Goal: Check status: Check status

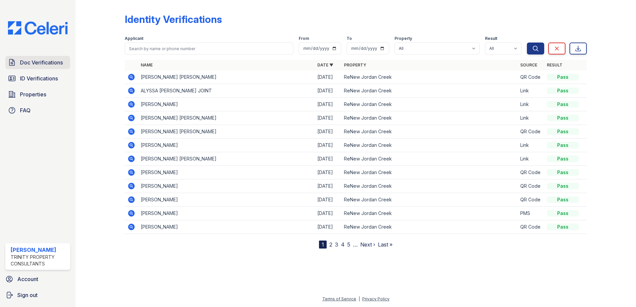
click at [37, 59] on span "Doc Verifications" at bounding box center [41, 63] width 43 height 8
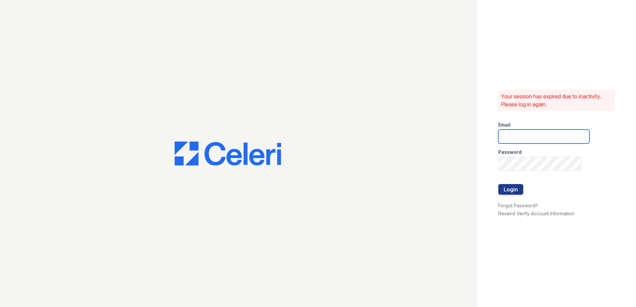
type input "summer.clark@trinity-pm.com"
click at [510, 191] on button "Login" at bounding box center [510, 189] width 25 height 11
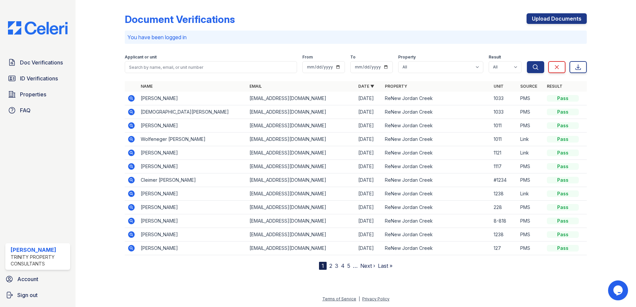
click at [41, 50] on div "Doc Verifications ID Verifications Properties FAQ Summer Clark Trinity Property…" at bounding box center [37, 153] width 75 height 307
click at [42, 61] on span "Doc Verifications" at bounding box center [41, 63] width 43 height 8
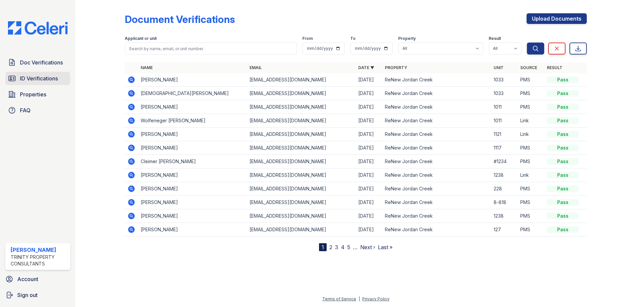
click at [36, 80] on span "ID Verifications" at bounding box center [39, 78] width 38 height 8
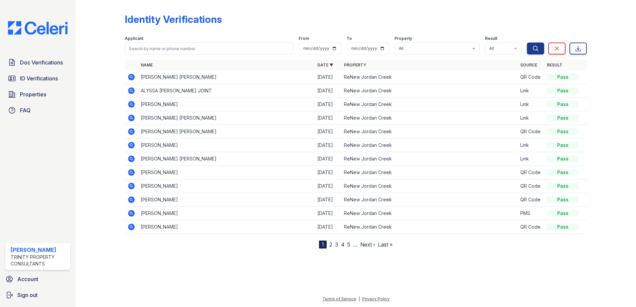
click at [128, 77] on icon at bounding box center [131, 77] width 7 height 7
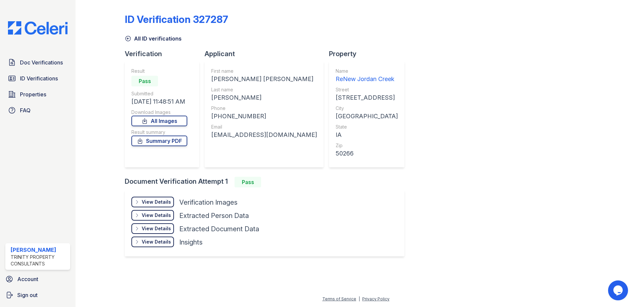
click at [155, 201] on div "View Details" at bounding box center [156, 202] width 29 height 7
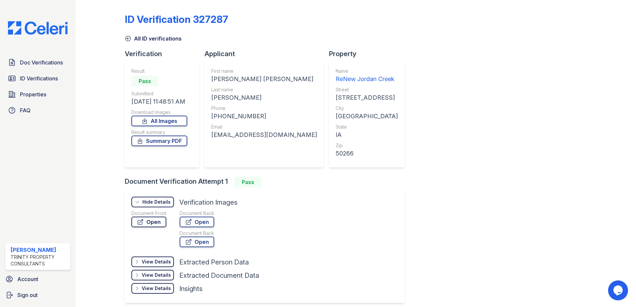
click at [161, 221] on link "Open" at bounding box center [148, 222] width 35 height 11
click at [152, 261] on div "View Details" at bounding box center [156, 262] width 29 height 7
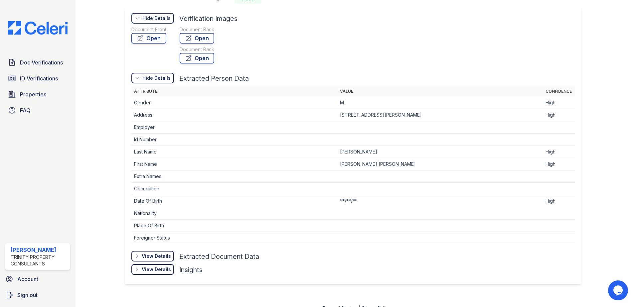
scroll to position [193, 0]
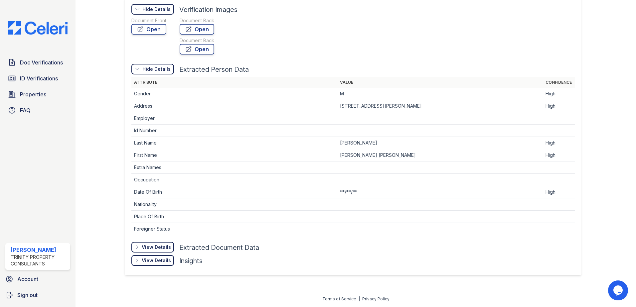
click at [172, 249] on div "View Details Details" at bounding box center [152, 247] width 43 height 11
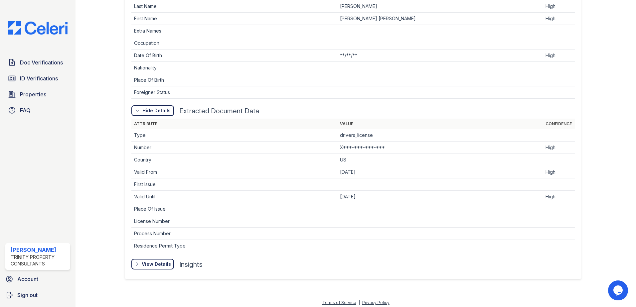
scroll to position [333, 0]
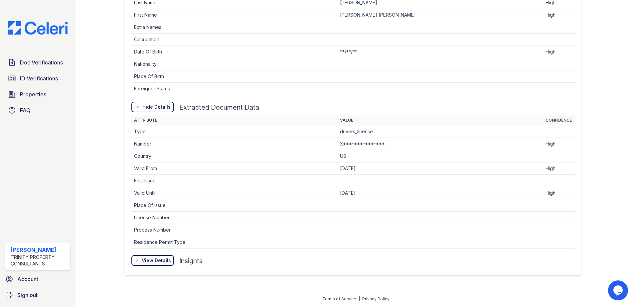
click at [161, 261] on div "View Details" at bounding box center [156, 260] width 29 height 7
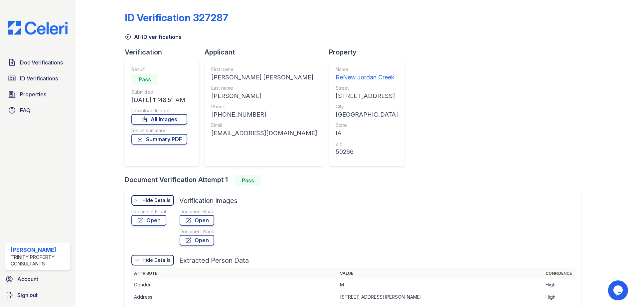
scroll to position [0, 0]
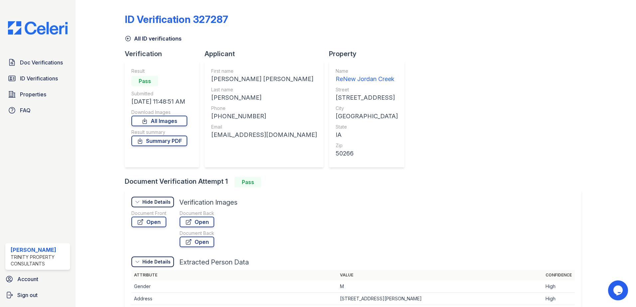
click at [141, 198] on div "Hide Details Details" at bounding box center [152, 202] width 43 height 11
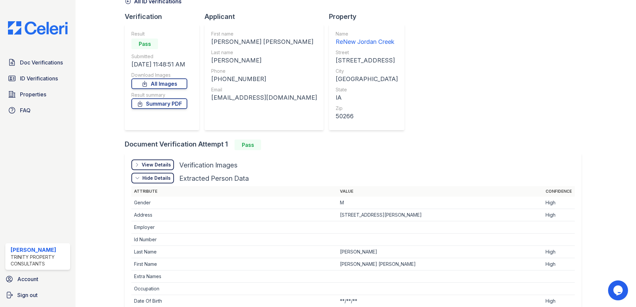
scroll to position [66, 0]
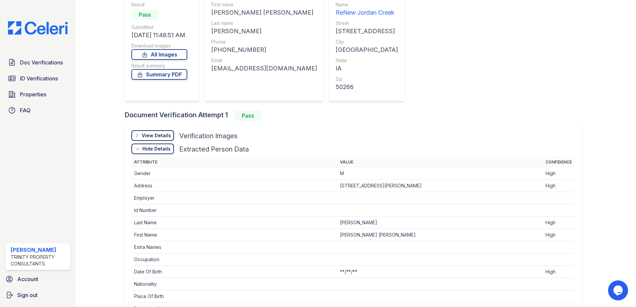
click at [139, 149] on icon at bounding box center [137, 148] width 5 height 5
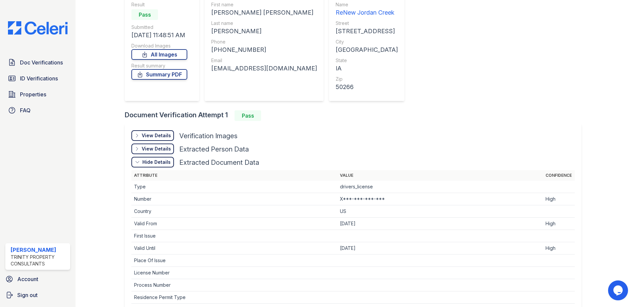
click at [161, 167] on div "Hide Details Details" at bounding box center [152, 162] width 43 height 11
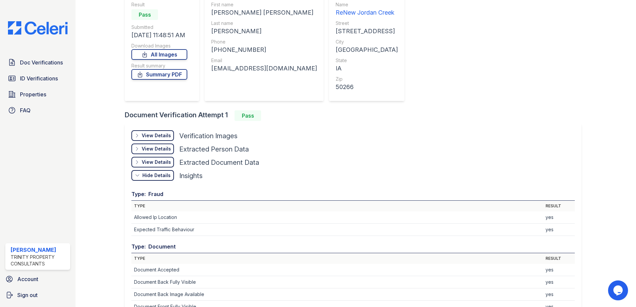
click at [159, 177] on div "Hide Details" at bounding box center [156, 175] width 28 height 7
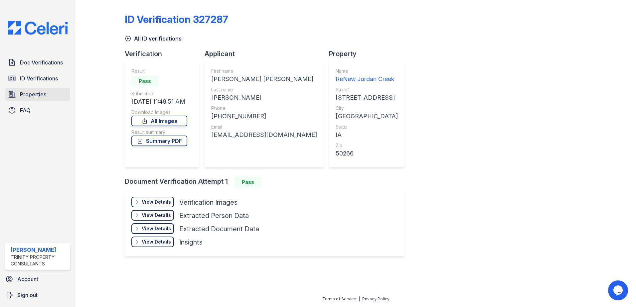
click at [34, 95] on span "Properties" at bounding box center [33, 94] width 26 height 8
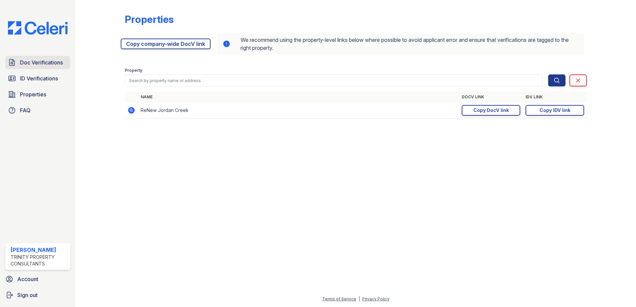
drag, startPoint x: 23, startPoint y: 68, endPoint x: 24, endPoint y: 72, distance: 4.7
click at [23, 68] on link "Doc Verifications" at bounding box center [37, 62] width 65 height 13
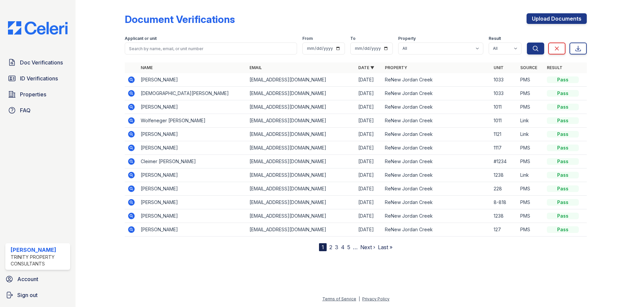
click at [132, 201] on icon at bounding box center [131, 203] width 8 height 8
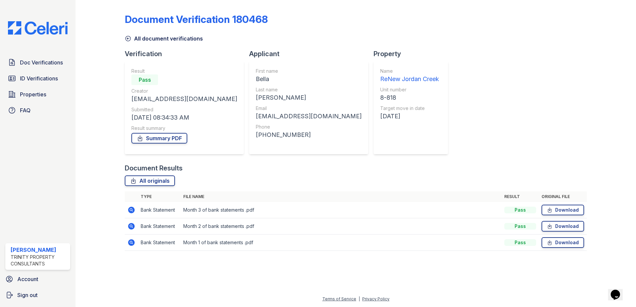
click at [129, 208] on icon at bounding box center [131, 210] width 8 height 8
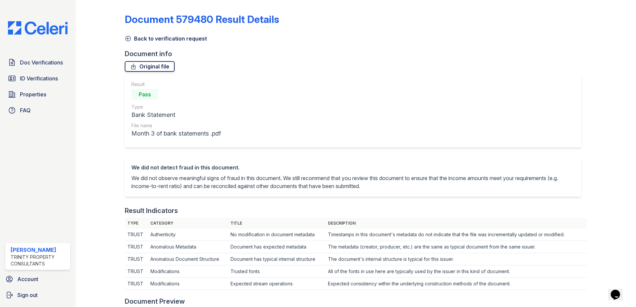
click at [149, 64] on link "Original file" at bounding box center [150, 66] width 50 height 11
click at [128, 38] on icon at bounding box center [128, 38] width 7 height 7
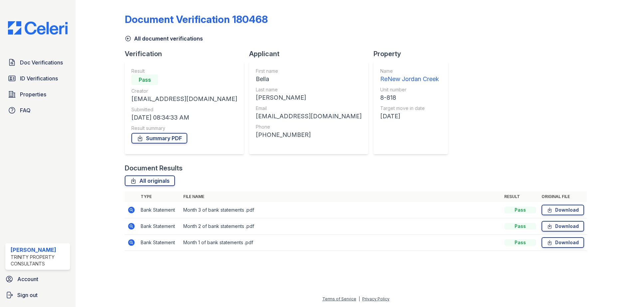
click at [134, 223] on icon at bounding box center [131, 226] width 8 height 8
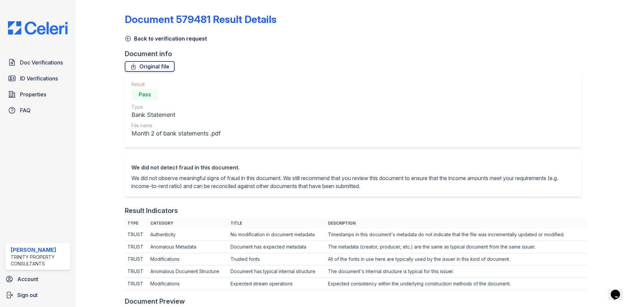
click at [128, 38] on icon at bounding box center [128, 38] width 7 height 7
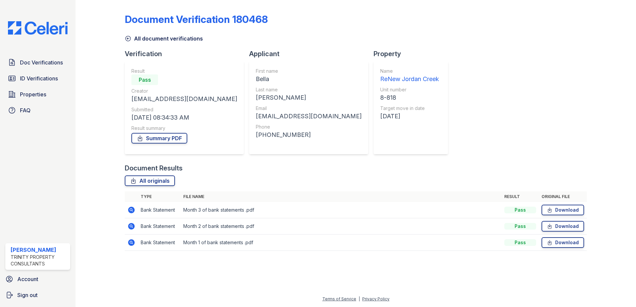
click at [128, 242] on icon at bounding box center [131, 243] width 8 height 8
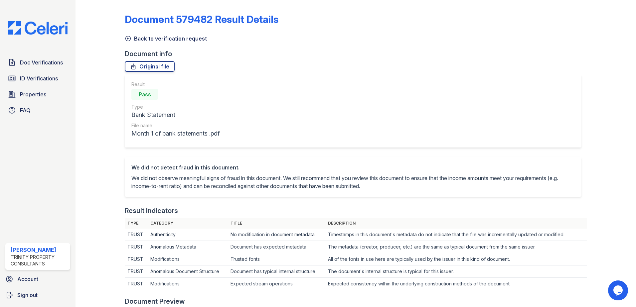
click at [127, 37] on icon at bounding box center [128, 38] width 7 height 7
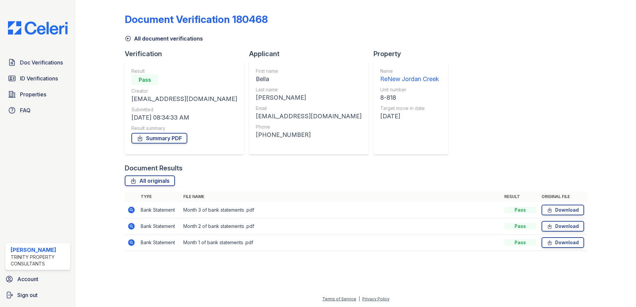
click at [127, 37] on icon at bounding box center [128, 38] width 7 height 7
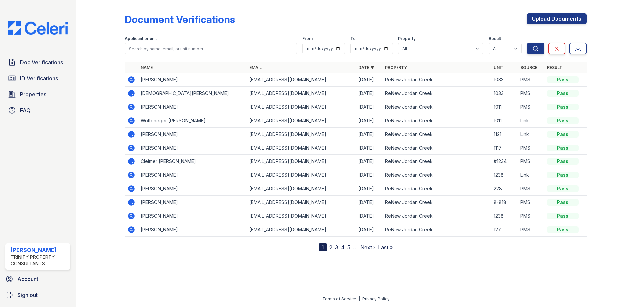
click at [131, 92] on icon at bounding box center [131, 93] width 2 height 2
